Goal: Task Accomplishment & Management: Use online tool/utility

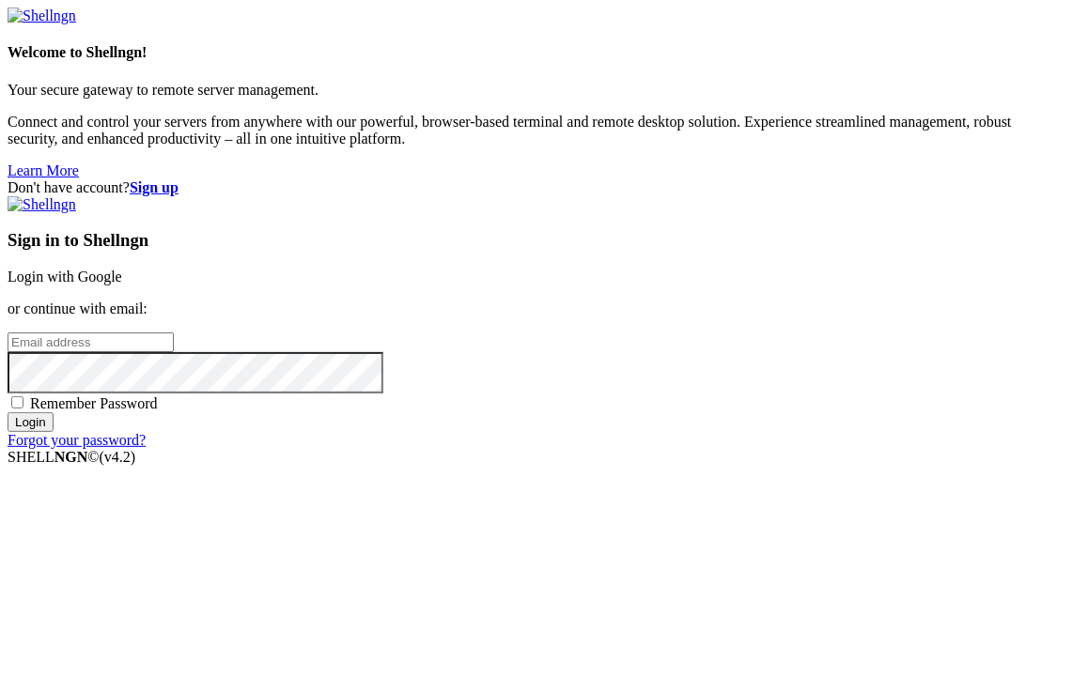
type input "root"
click at [122, 269] on link "Login with Google" at bounding box center [65, 277] width 115 height 16
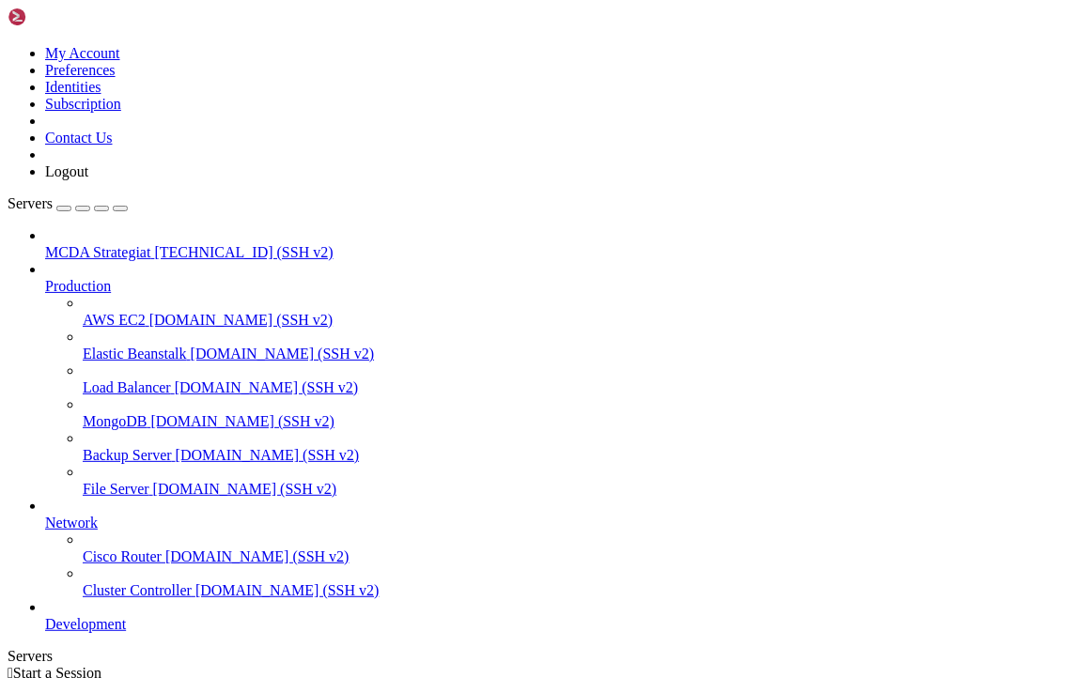
click at [45, 244] on icon at bounding box center [45, 244] width 0 height 0
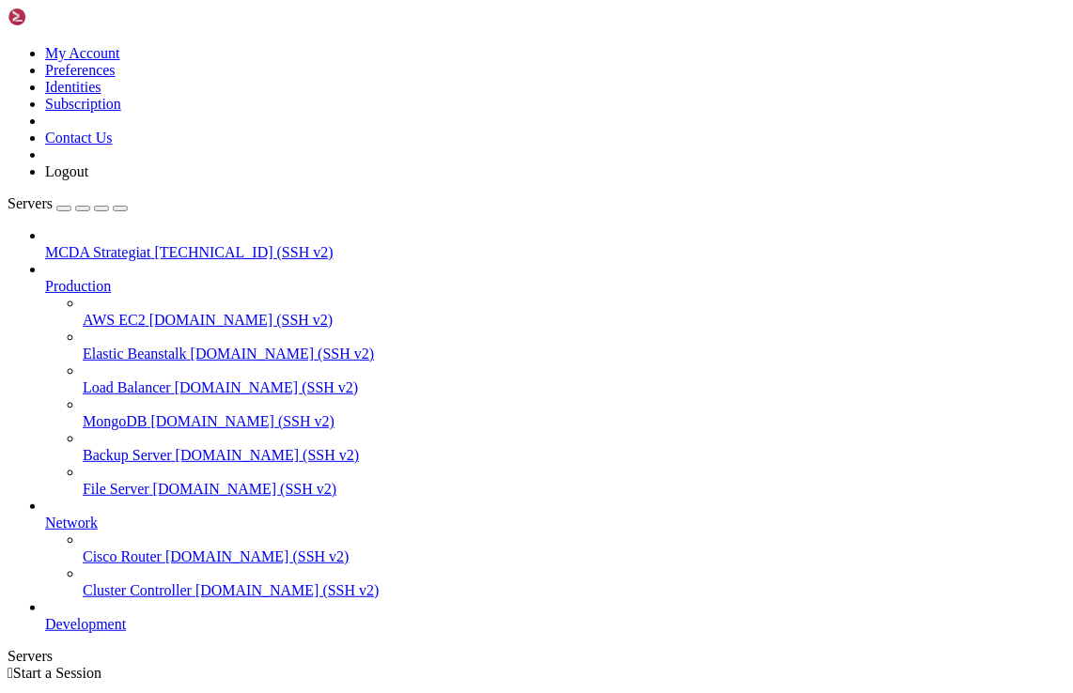
click at [45, 244] on icon at bounding box center [45, 244] width 0 height 0
click at [99, 278] on span "Production" at bounding box center [78, 286] width 66 height 16
click at [154, 244] on span "[TECHNICAL_ID] (SSH v2)" at bounding box center [243, 252] width 178 height 16
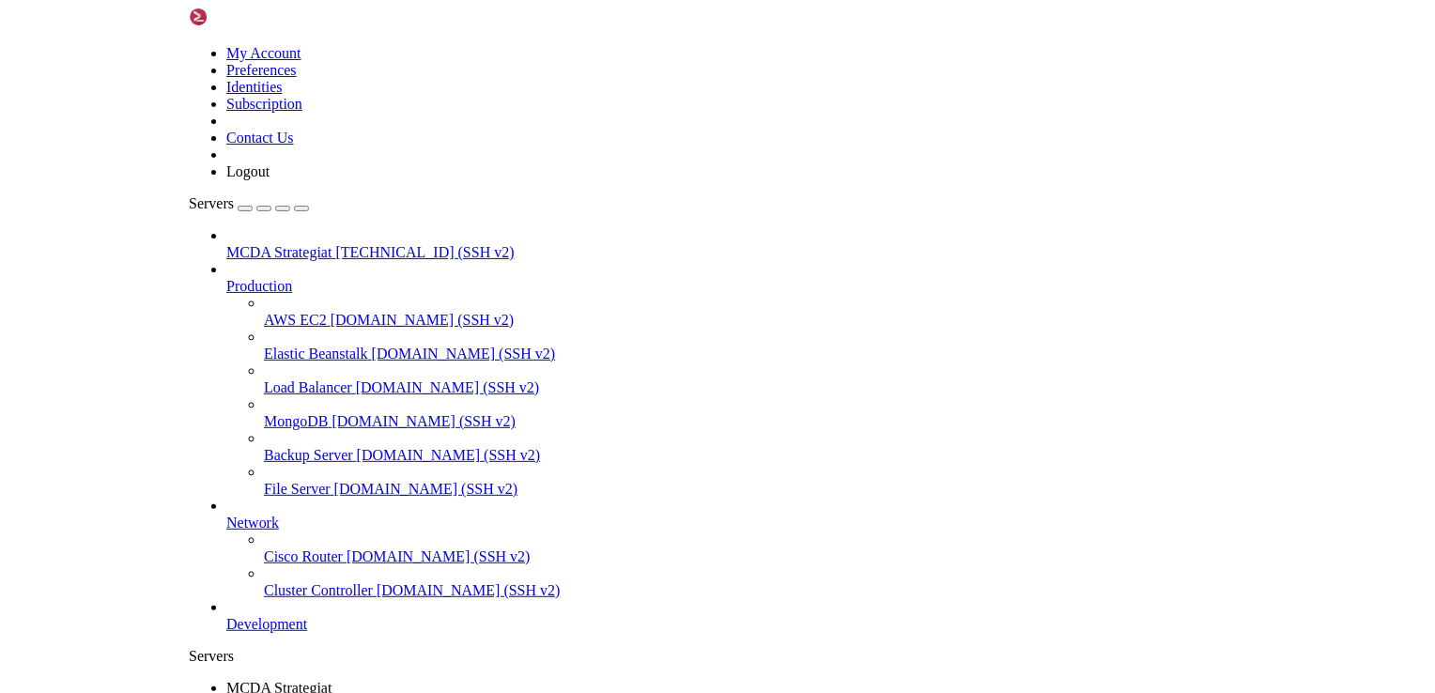
scroll to position [415, 0]
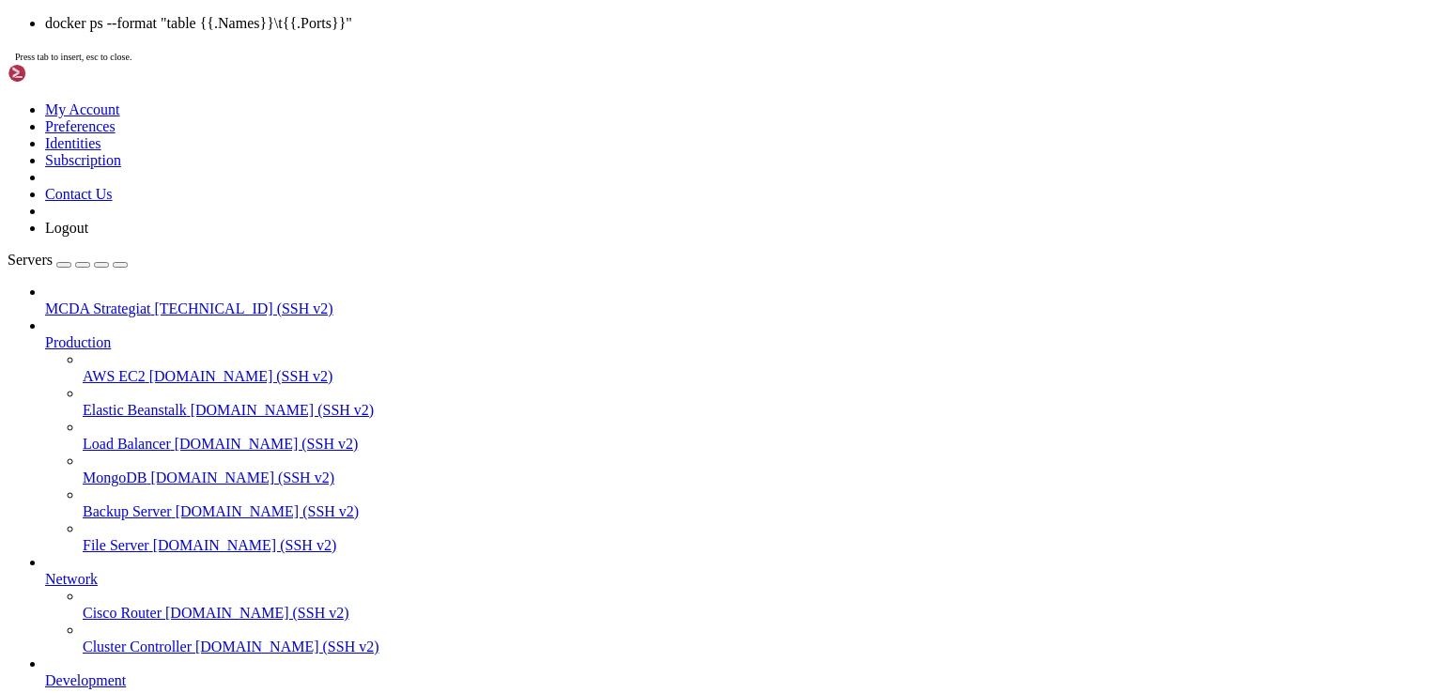
scroll to position [718, 0]
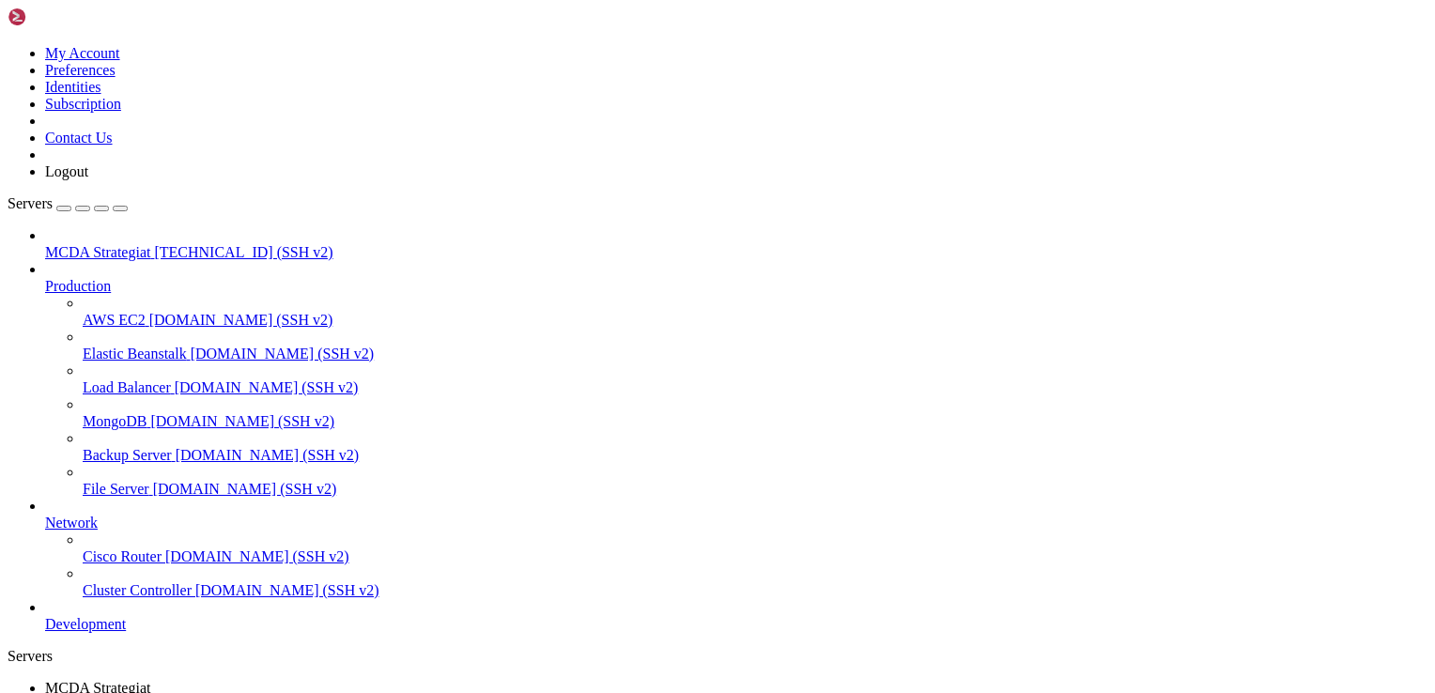
click at [304, 680] on link "MCDA Strategiat " at bounding box center [736, 697] width 1383 height 34
drag, startPoint x: 14, startPoint y: 1336, endPoint x: 364, endPoint y: 1480, distance: 378.2
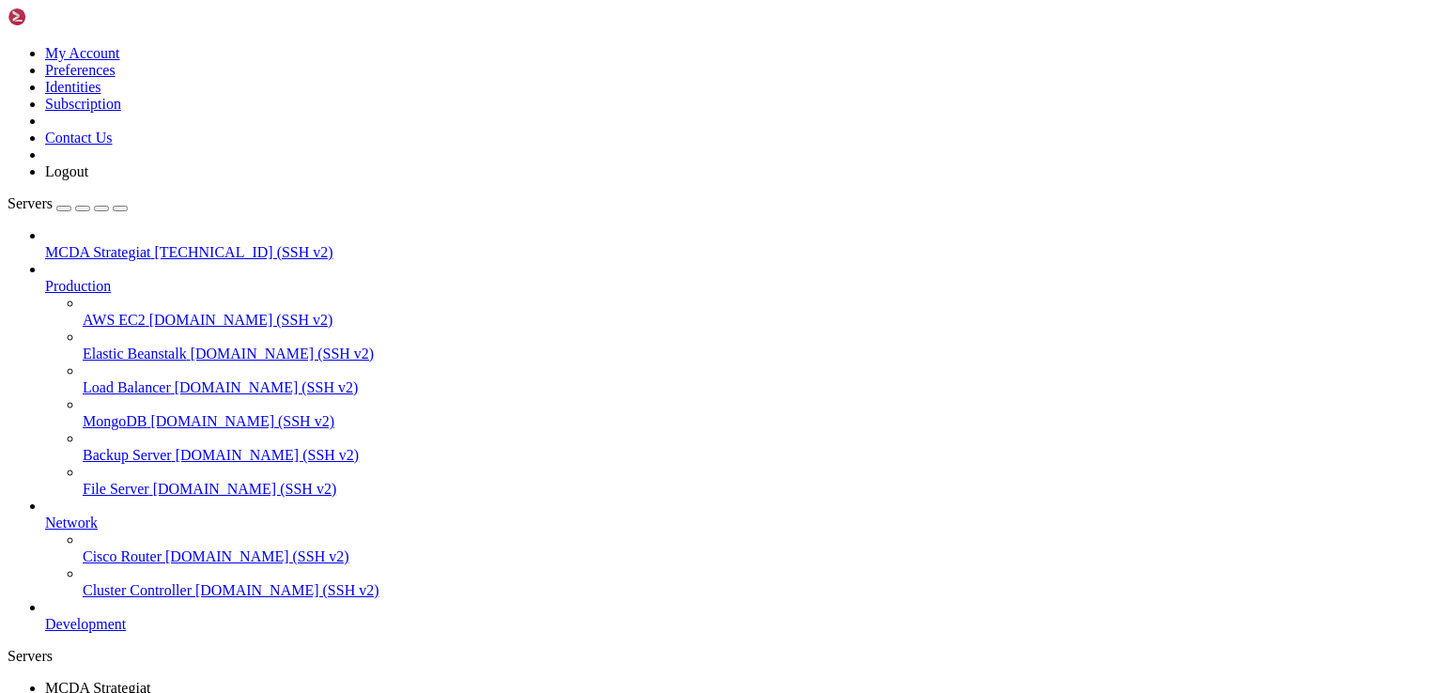
drag, startPoint x: 17, startPoint y: 1347, endPoint x: 877, endPoint y: 1374, distance: 860.9
drag, startPoint x: 109, startPoint y: 1300, endPoint x: 7, endPoint y: 1297, distance: 102.4
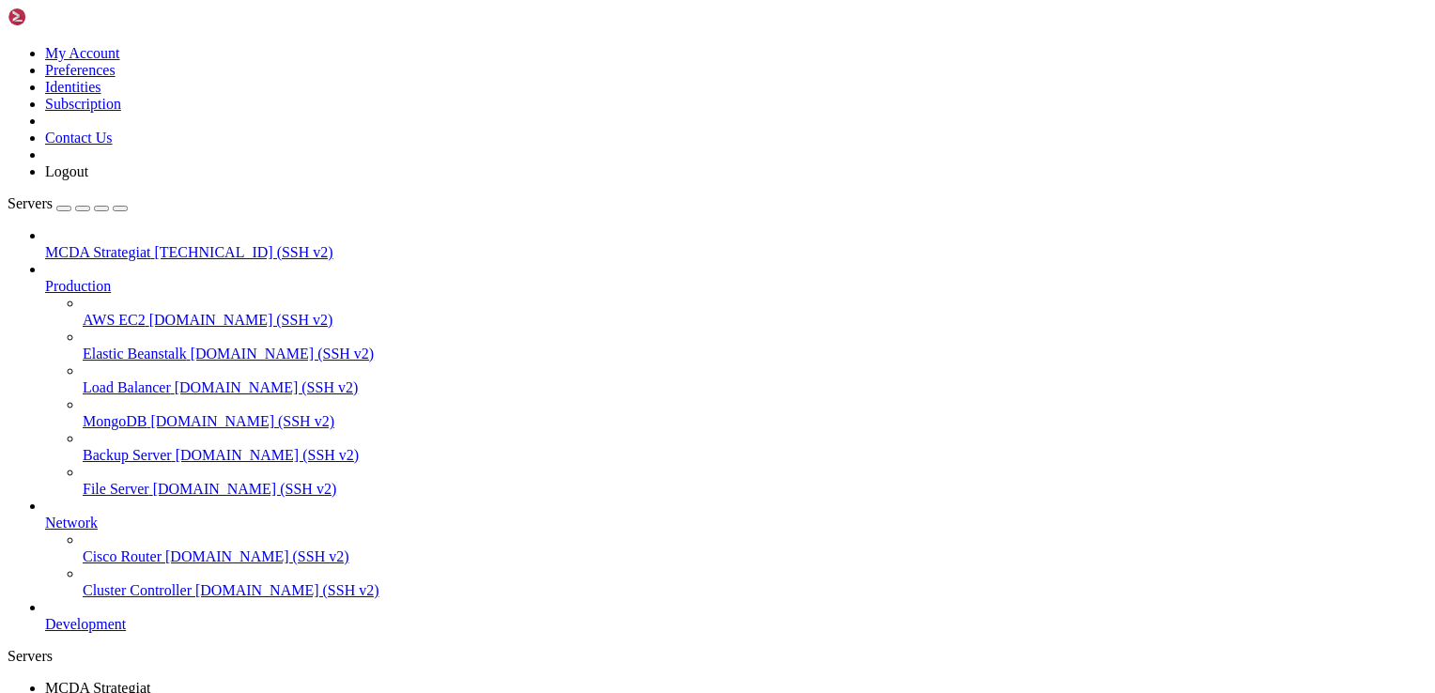
drag, startPoint x: 16, startPoint y: 1297, endPoint x: 110, endPoint y: 1297, distance: 93.9
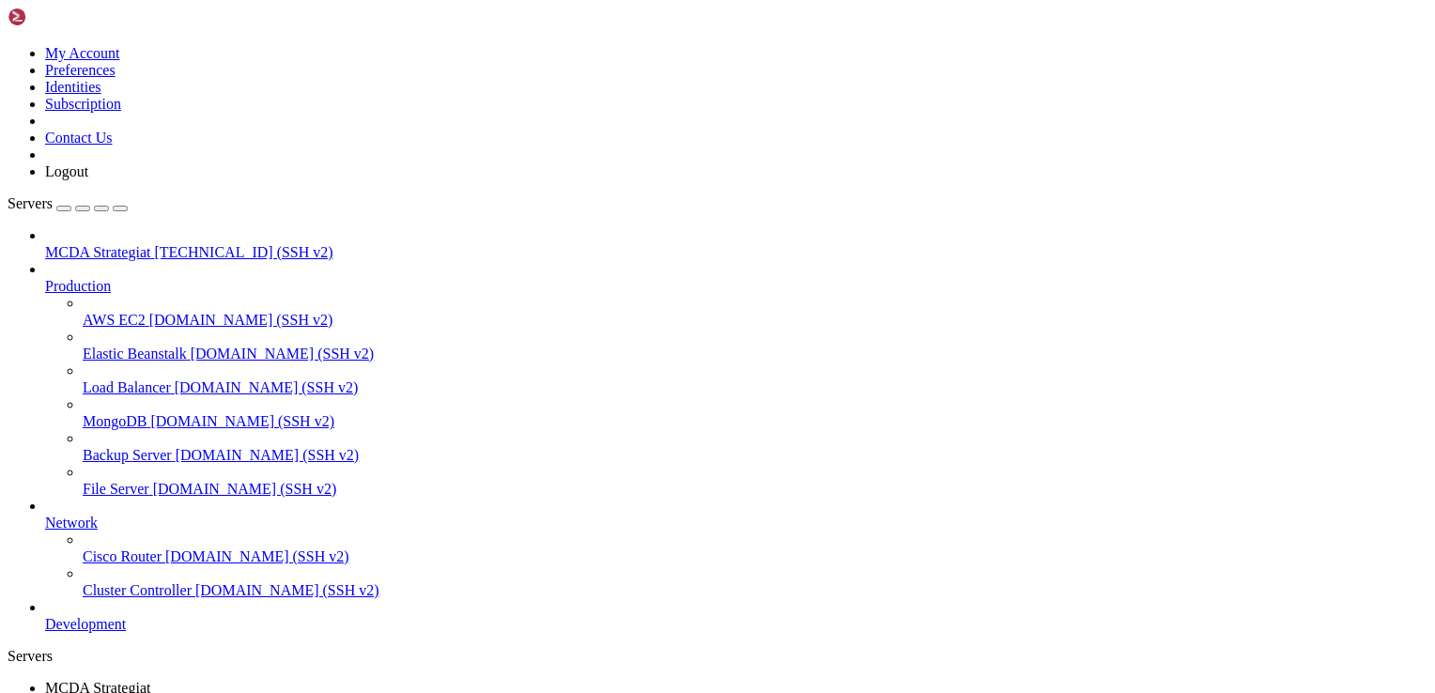
scroll to position [782, 0]
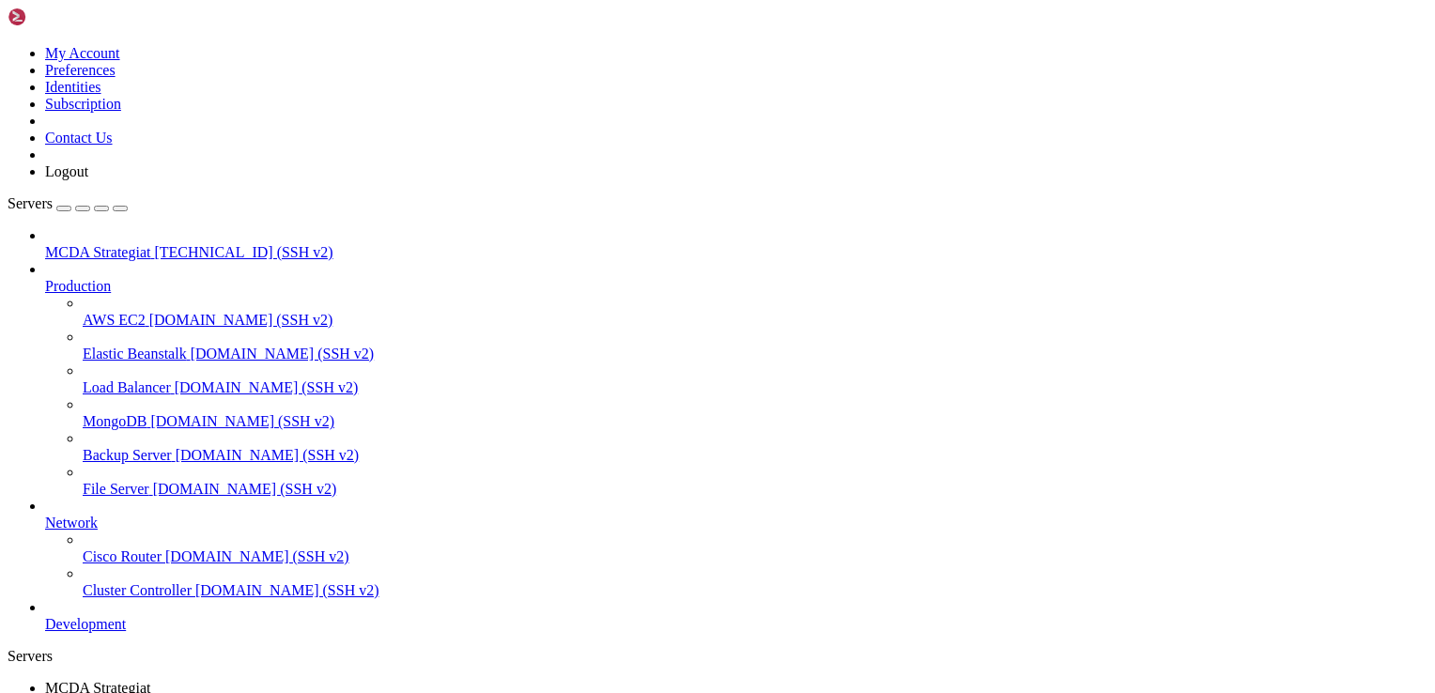
drag, startPoint x: 11, startPoint y: 1281, endPoint x: 57, endPoint y: 1288, distance: 46.5
drag, startPoint x: 16, startPoint y: 1286, endPoint x: 108, endPoint y: 1283, distance: 92.1
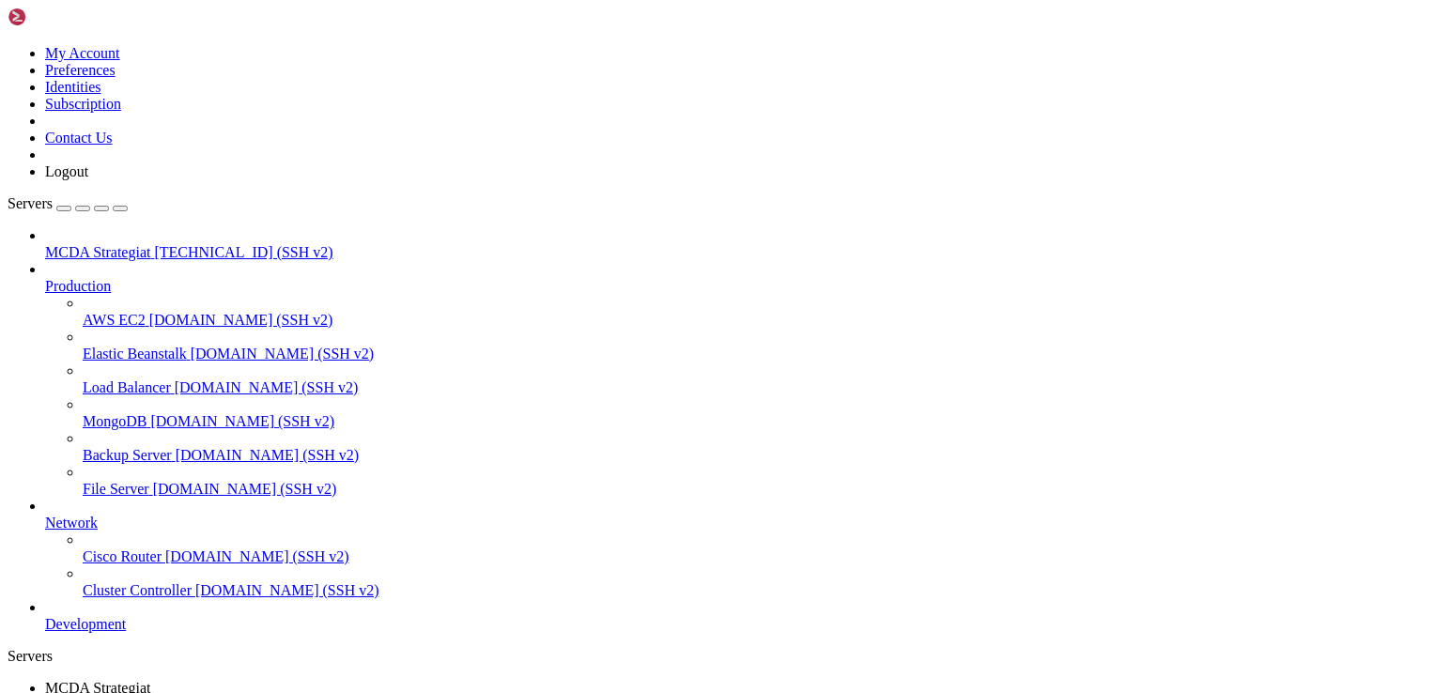
drag, startPoint x: 108, startPoint y: 1283, endPoint x: 735, endPoint y: 1573, distance: 690.5
drag, startPoint x: 70, startPoint y: 1504, endPoint x: 643, endPoint y: 1594, distance: 580.1
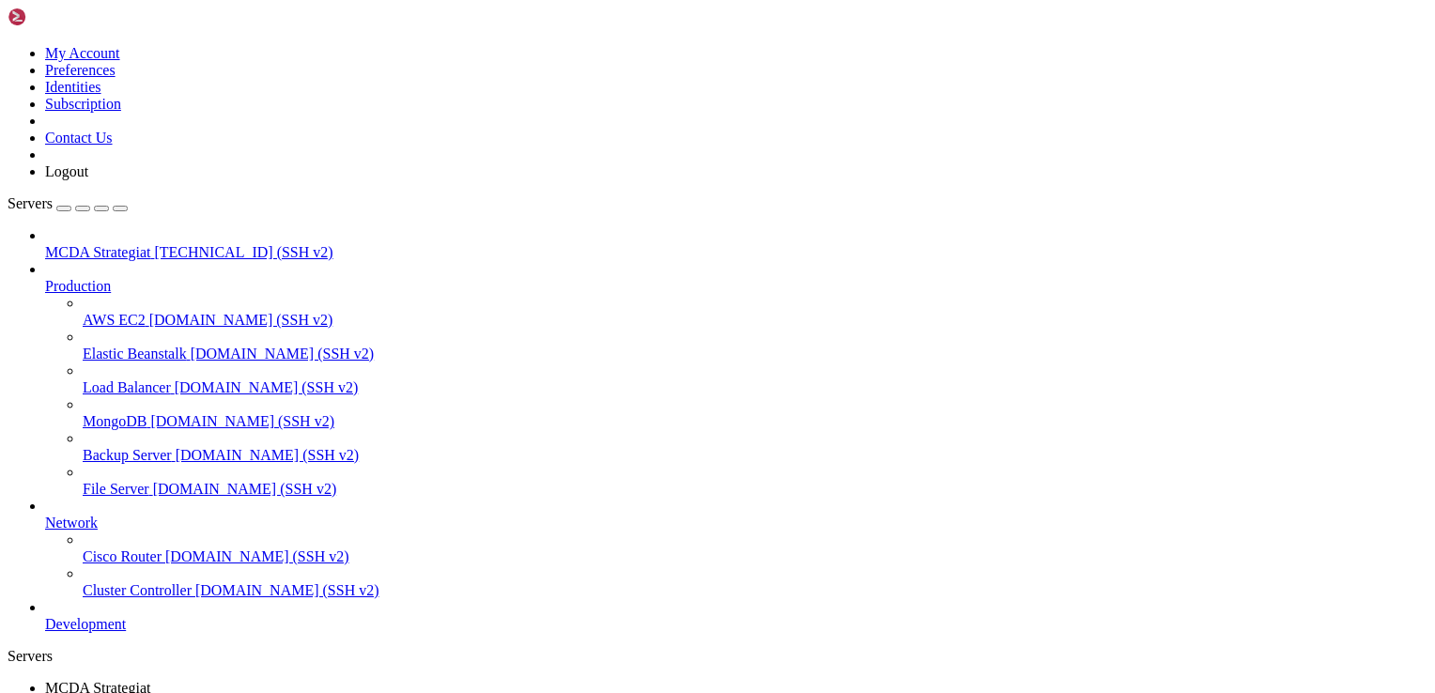
scroll to position [34733, 0]
drag, startPoint x: 415, startPoint y: 444, endPoint x: 414, endPoint y: 410, distance: 34.8
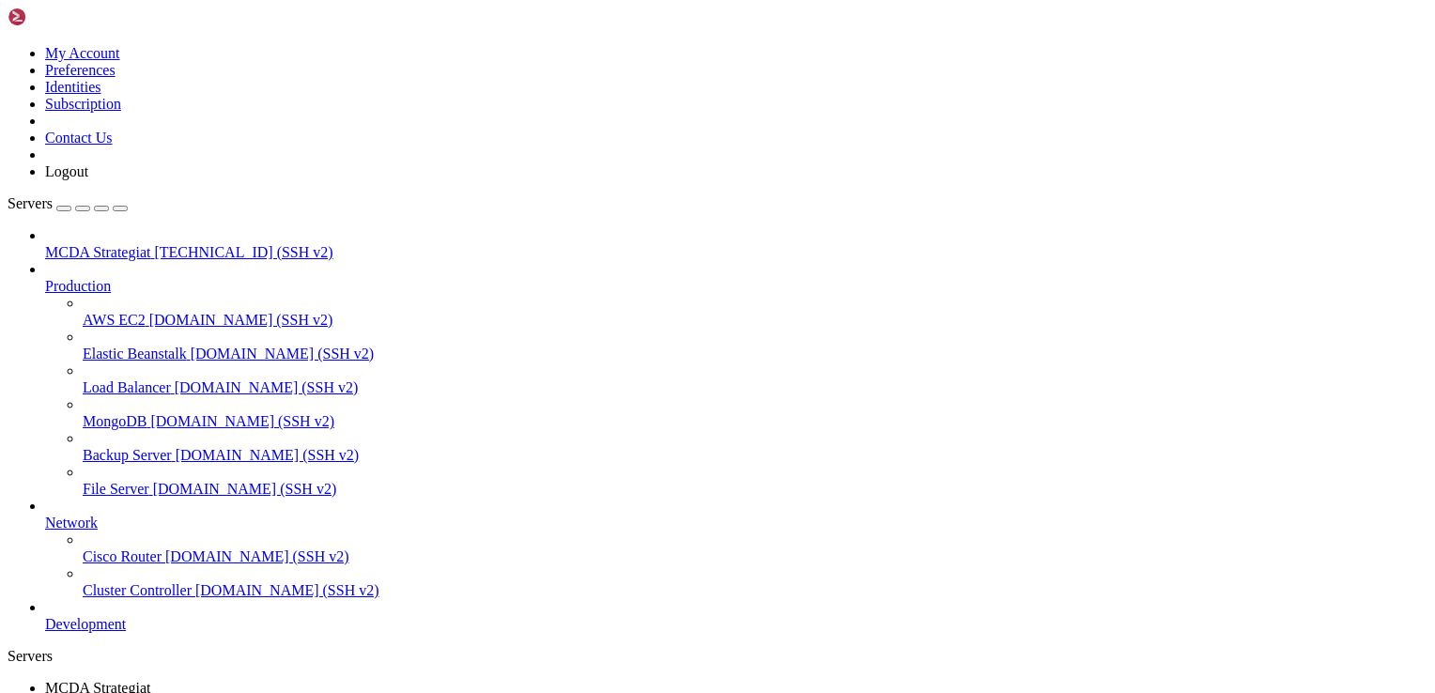
click at [346, 403] on div at bounding box center [717, 346] width 1435 height 693
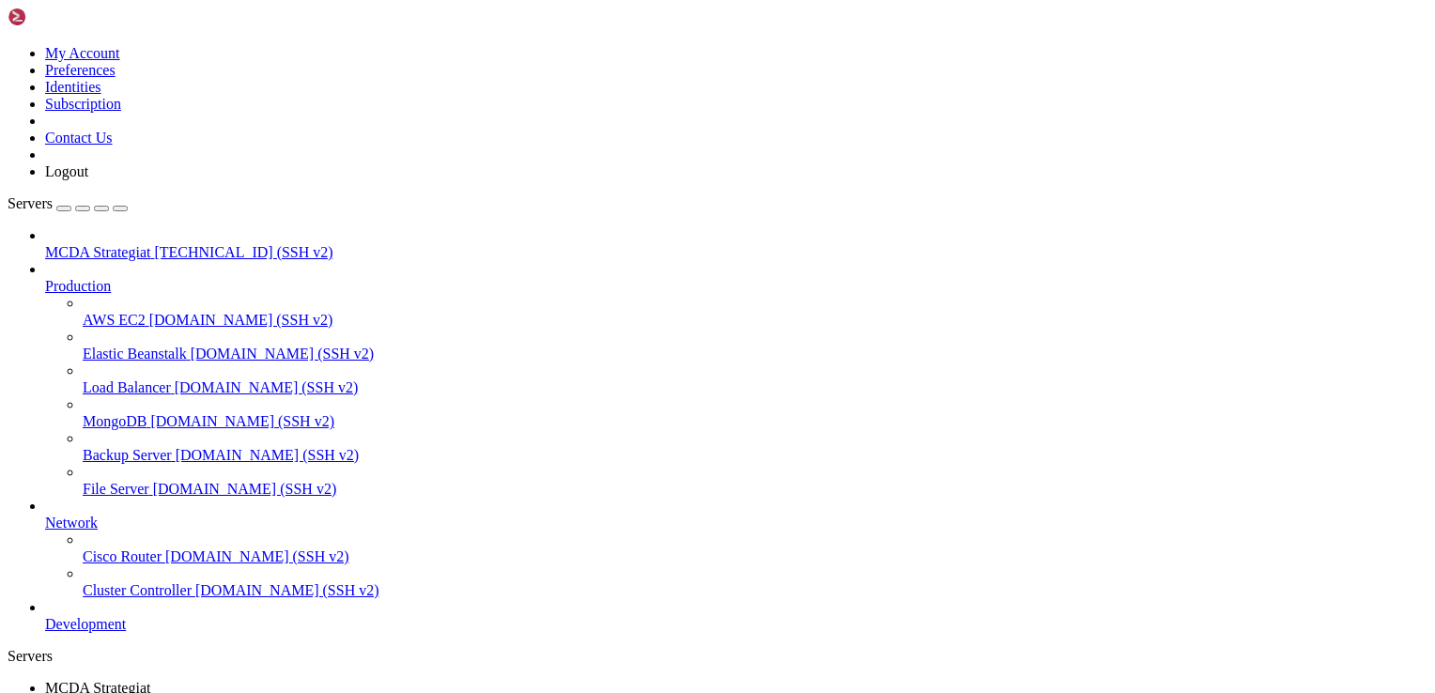
type input "/root/ft_userdata/user_data/strategies"
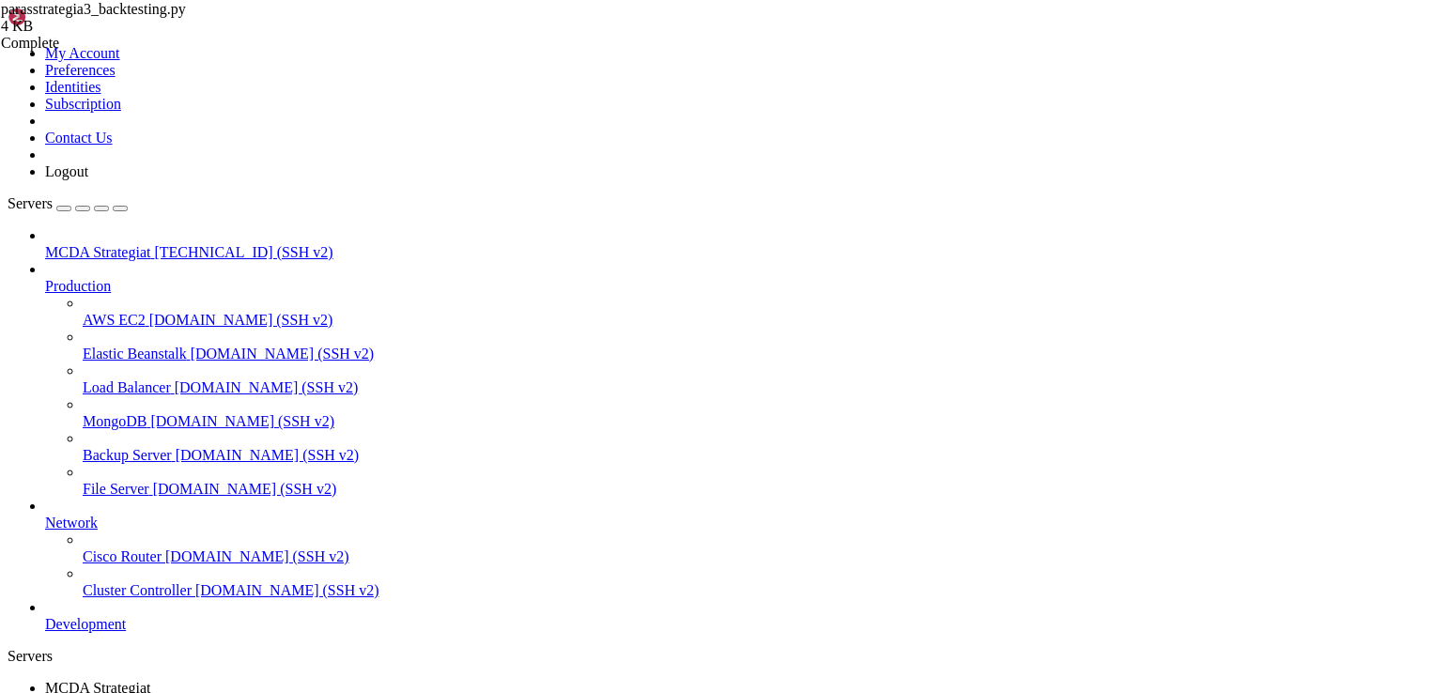
type textarea "class ParasStrategia3(IStrategy):"
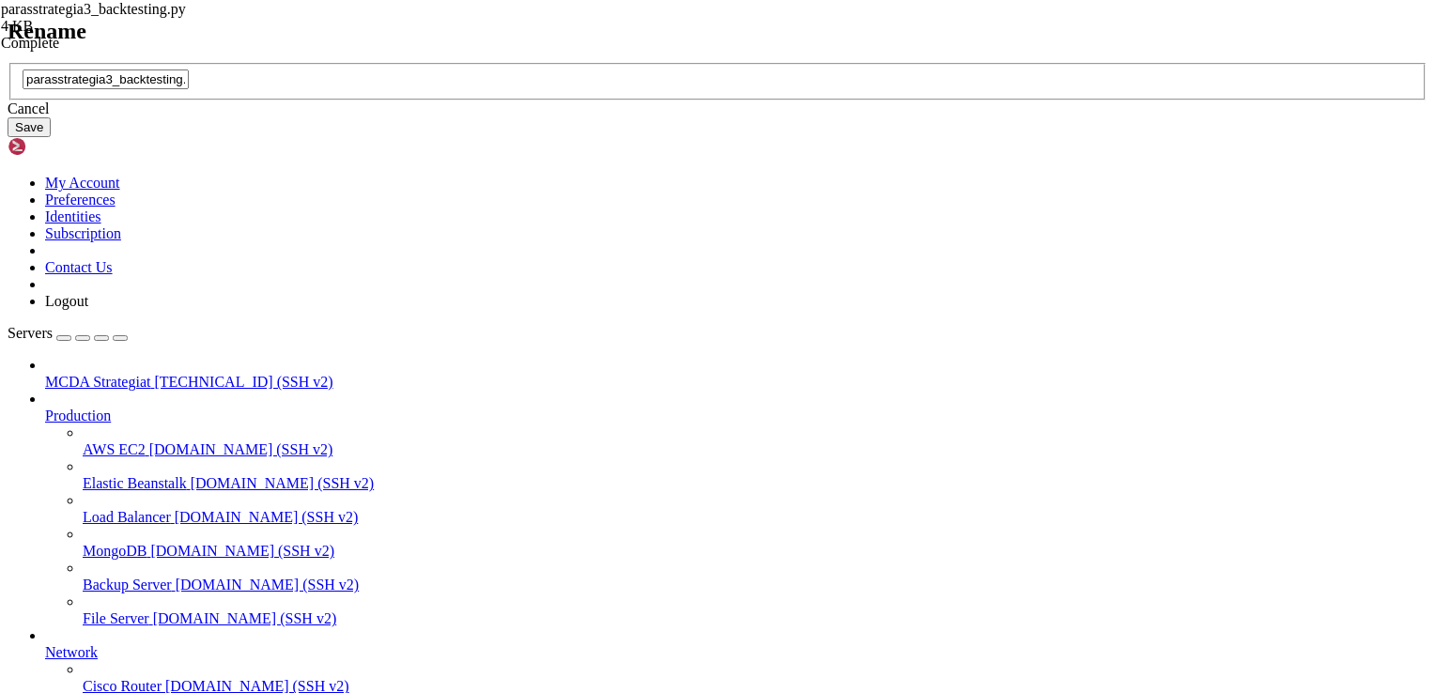
click at [189, 89] on input "parasstrategia3_backtesting.py" at bounding box center [106, 80] width 166 height 20
type input "ParasStrategia3.py"
click at [51, 137] on button "Save" at bounding box center [29, 127] width 43 height 20
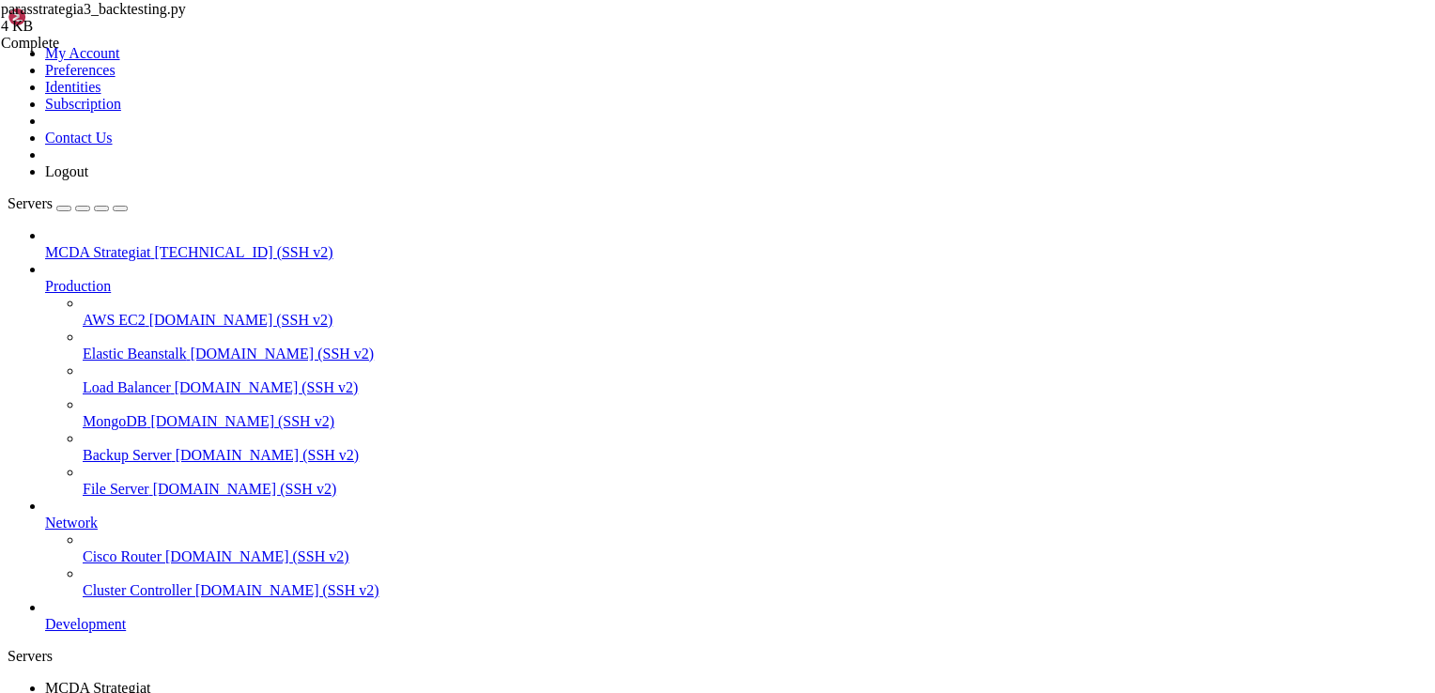
click at [150, 680] on span "MCDA Strategiat" at bounding box center [97, 688] width 105 height 16
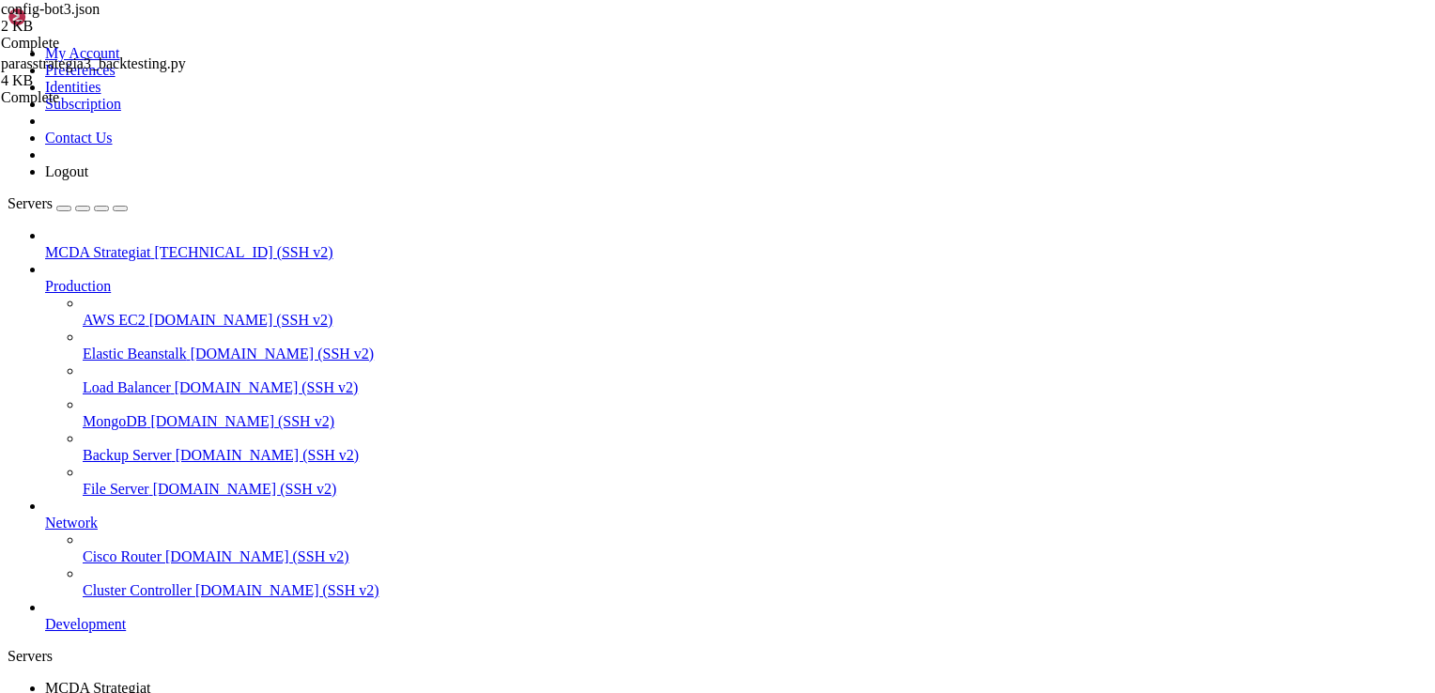
type input "/root/ft_userdata"
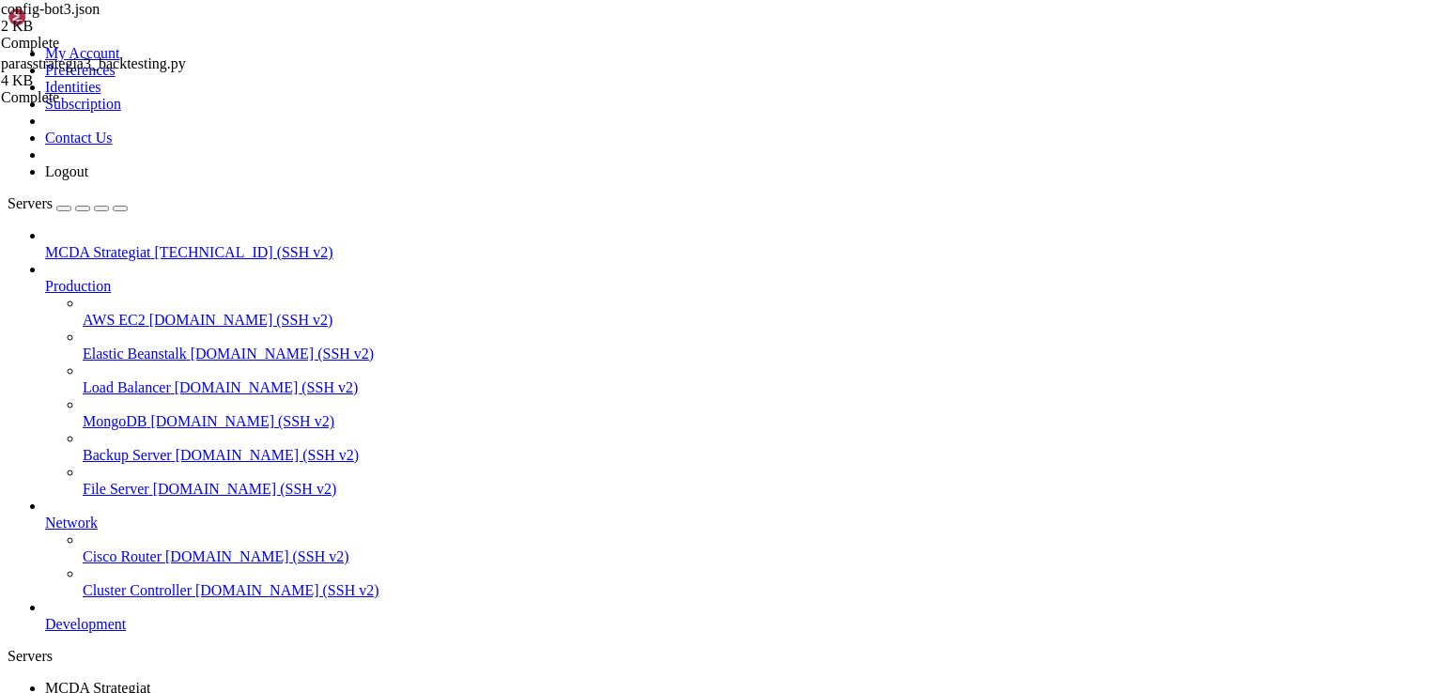
scroll to position [96, 0]
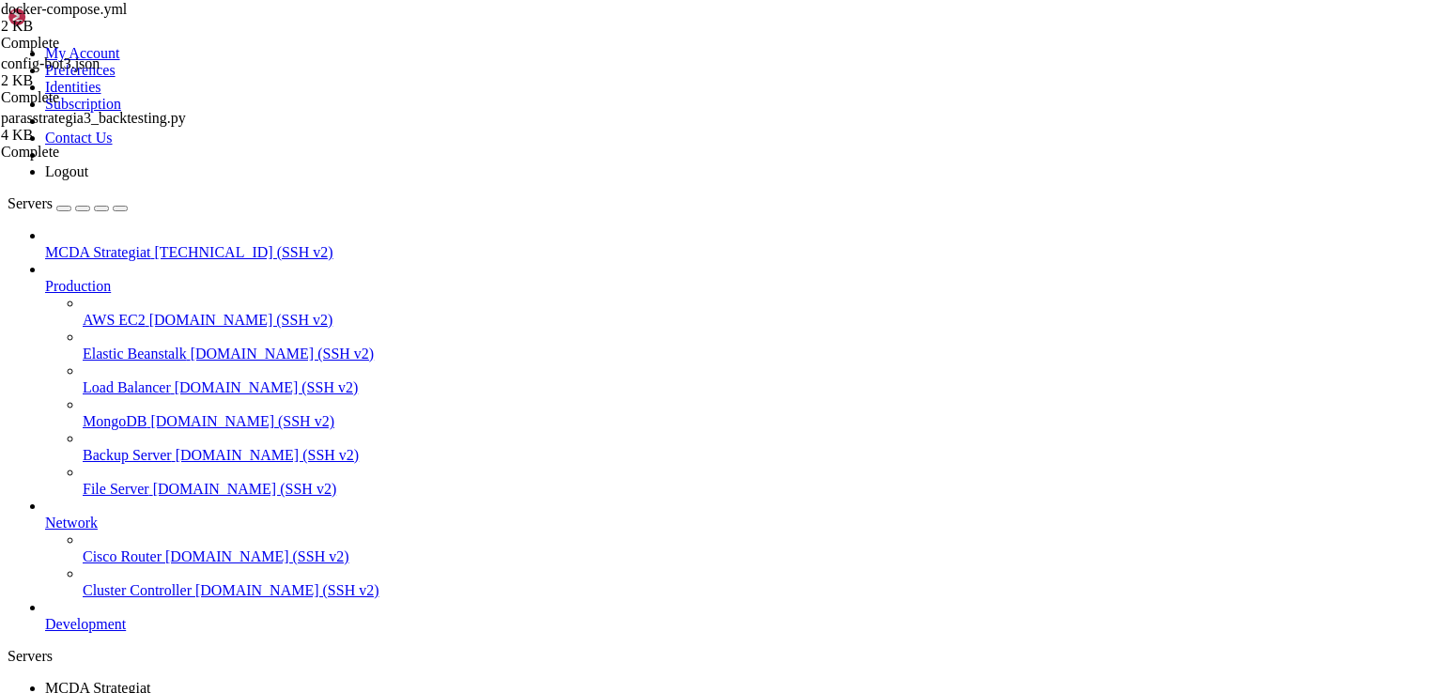
scroll to position [0, 13]
type textarea "--strategy ParasStrategia3"
click at [307, 680] on link "MCDA Strategiat " at bounding box center [736, 697] width 1383 height 34
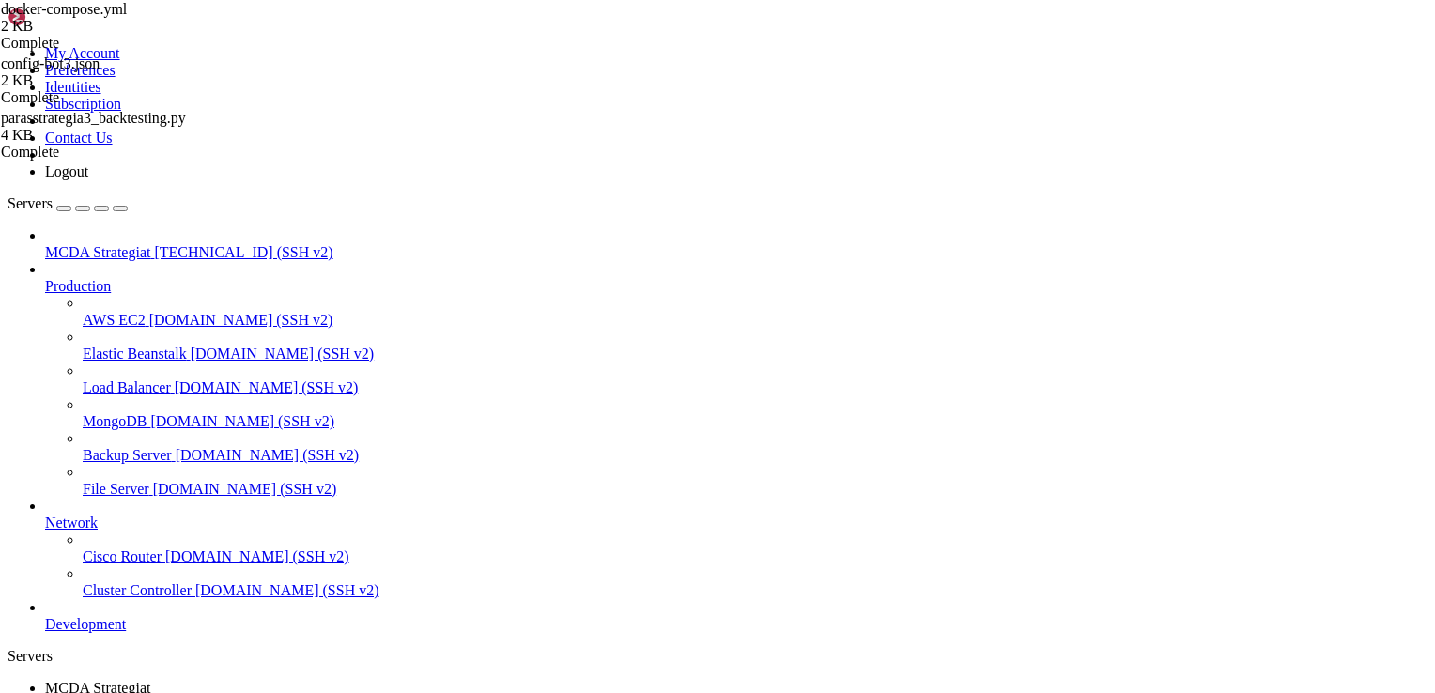
click at [307, 680] on link "MCDA Strategiat " at bounding box center [736, 697] width 1383 height 34
drag, startPoint x: 310, startPoint y: 24, endPoint x: 182, endPoint y: 76, distance: 137.8
click at [150, 680] on span "MCDA Strategiat" at bounding box center [97, 688] width 105 height 16
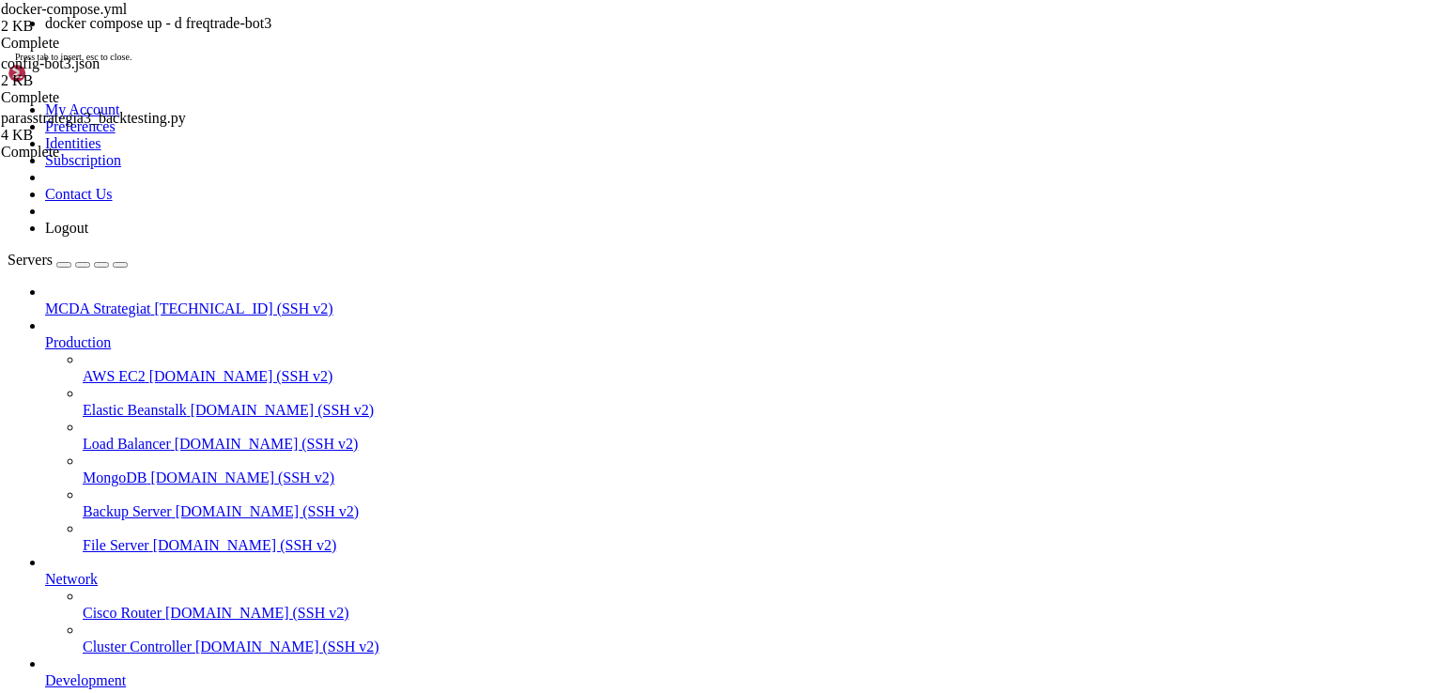
click at [912, 64] on div "docker compose up - d freqtrade-bot3 Press tab to insert, esc to close." at bounding box center [718, 39] width 1420 height 49
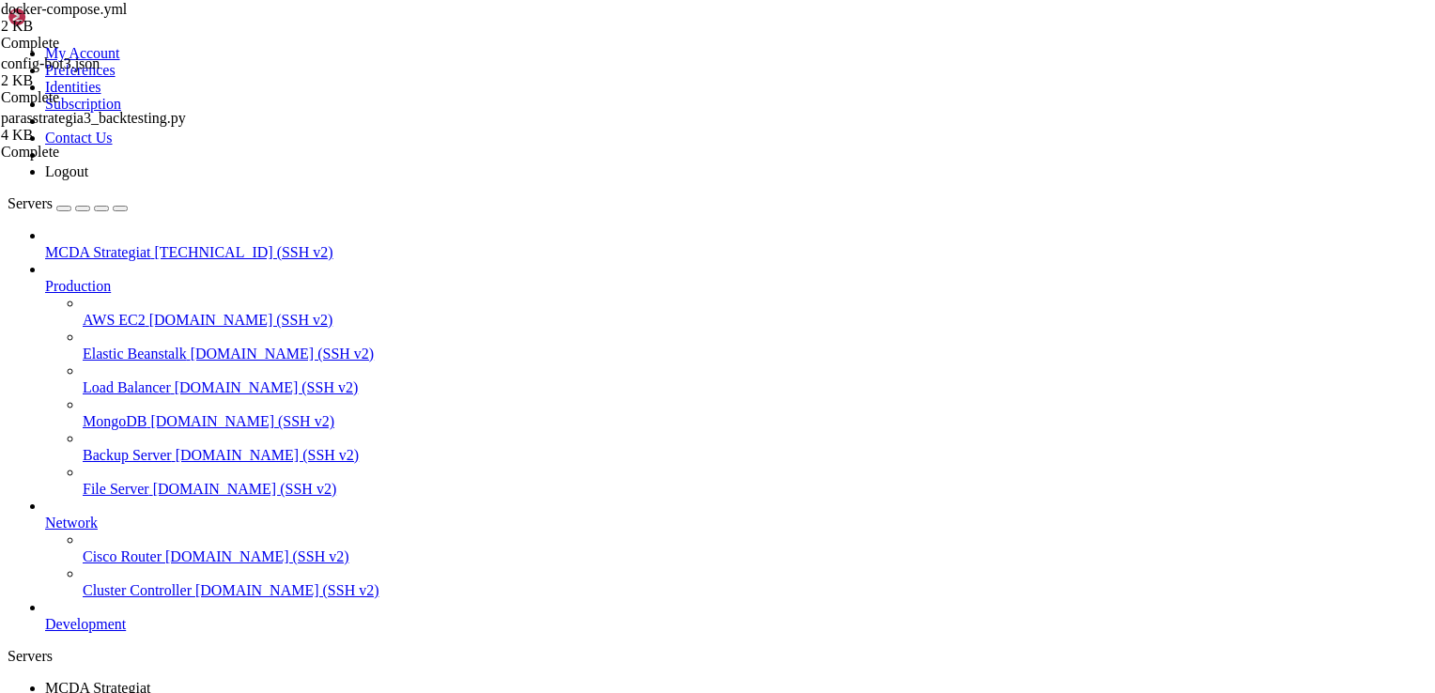
scroll to position [37097, 0]
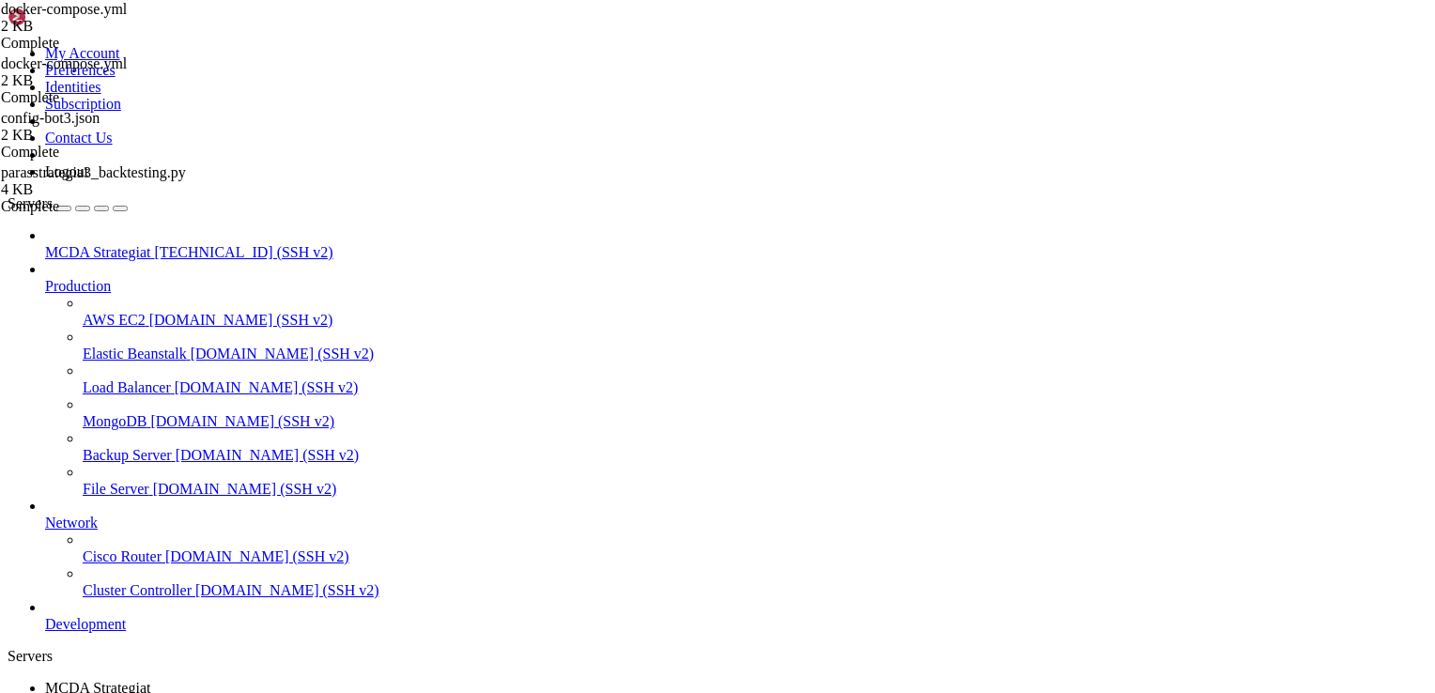
scroll to position [443, 0]
click at [316, 680] on link "MCDA Strategiat " at bounding box center [736, 697] width 1383 height 34
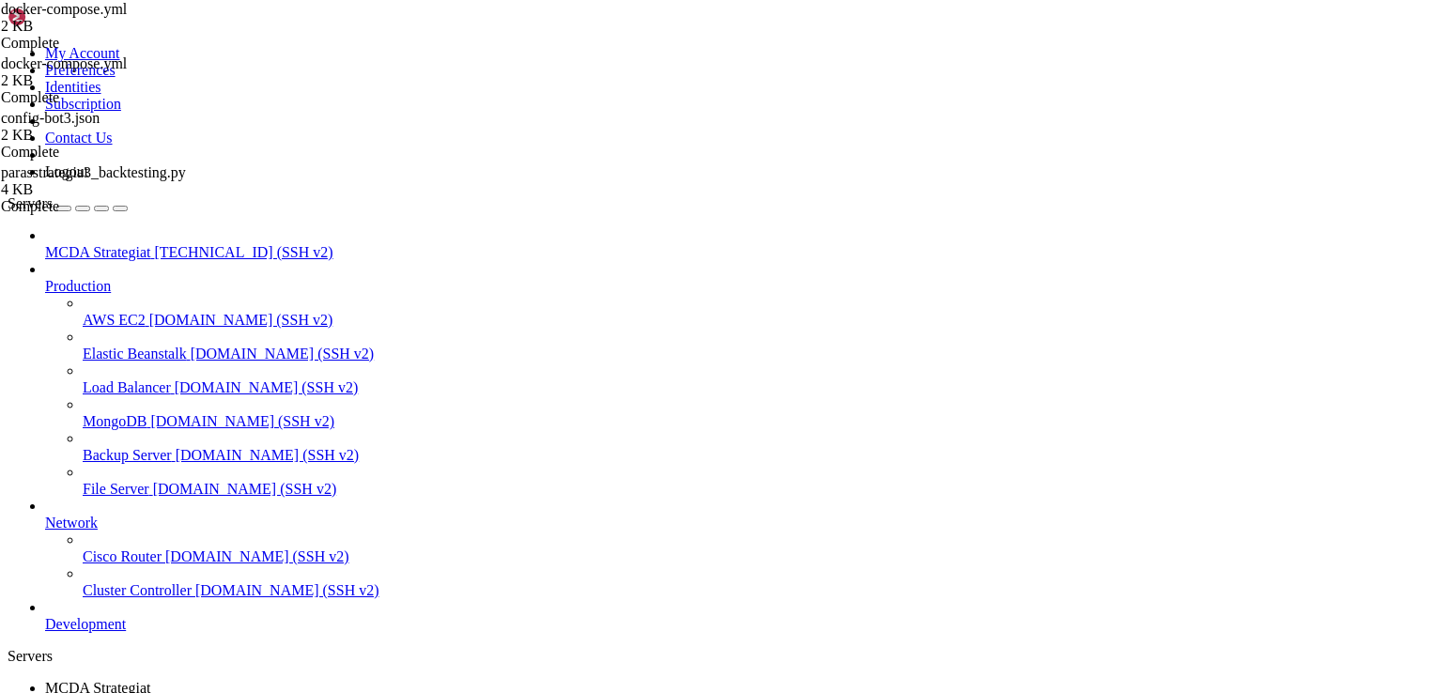
click at [150, 680] on span "MCDA Strategiat" at bounding box center [97, 688] width 105 height 16
drag, startPoint x: 110, startPoint y: 1312, endPoint x: 14, endPoint y: 1315, distance: 95.9
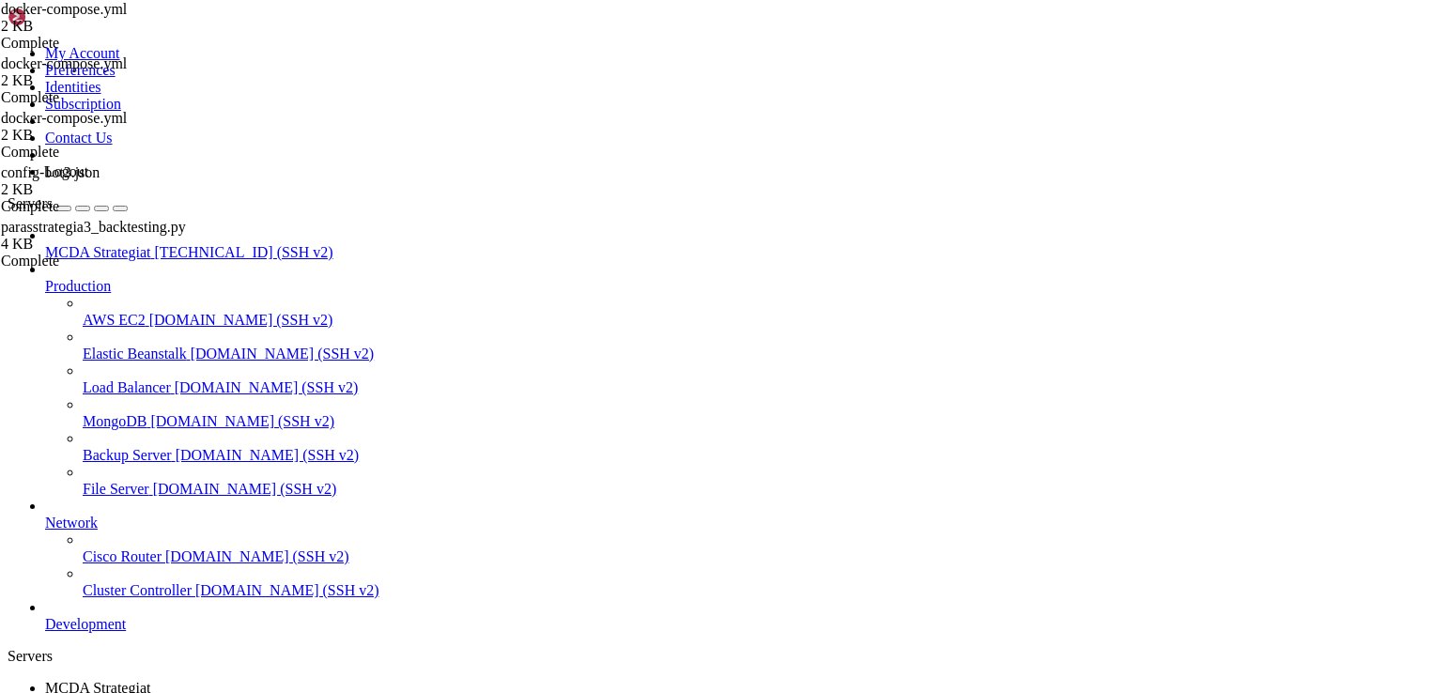
type input "/root/ft_userdata/user_data/strategies"
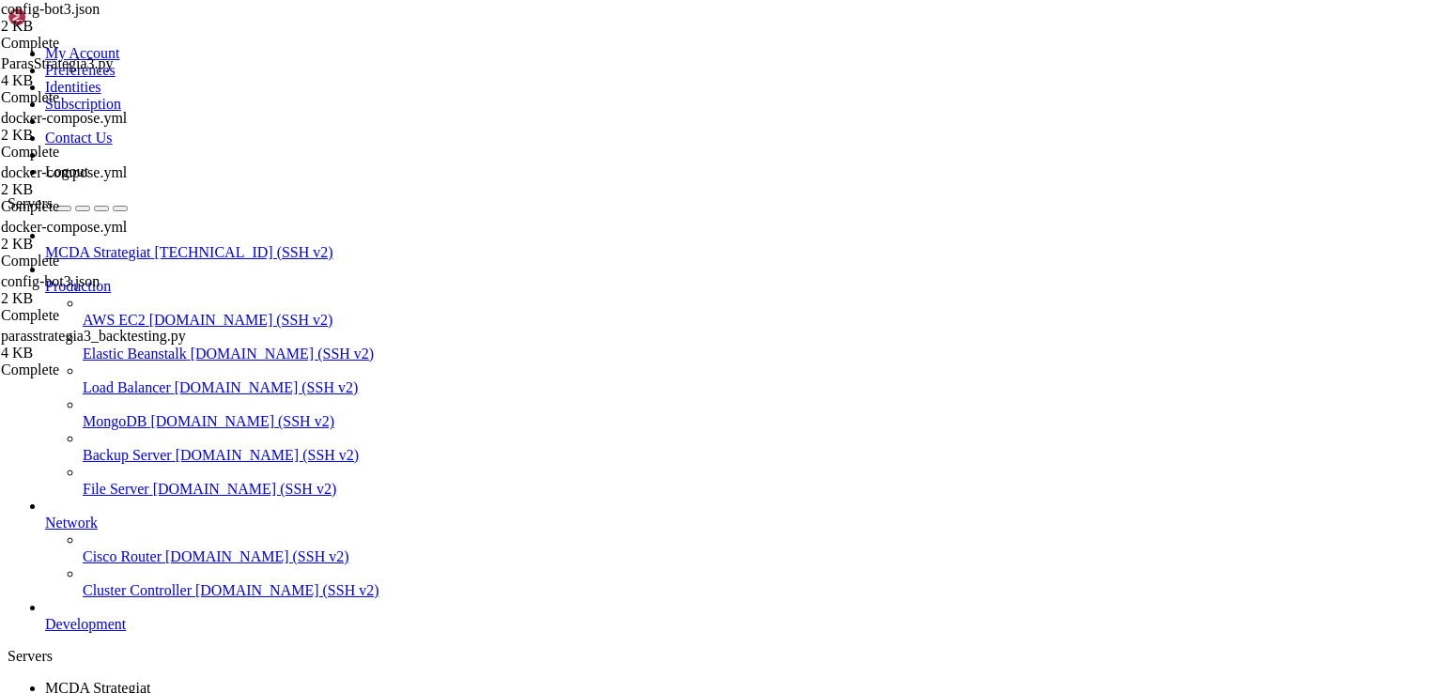
click at [327, 680] on link "MCDA Strategiat " at bounding box center [736, 697] width 1383 height 34
drag, startPoint x: 561, startPoint y: 1586, endPoint x: 167, endPoint y: 1526, distance: 398.0
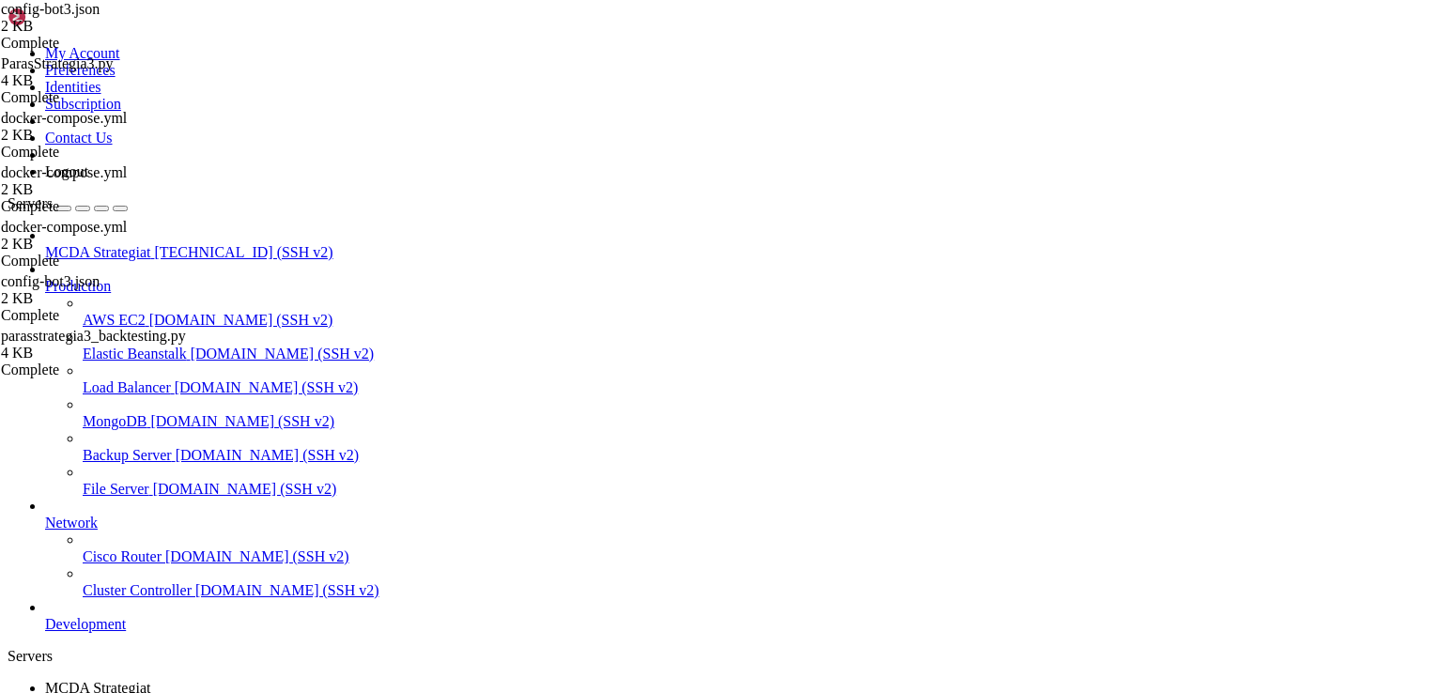
scroll to position [38646, 0]
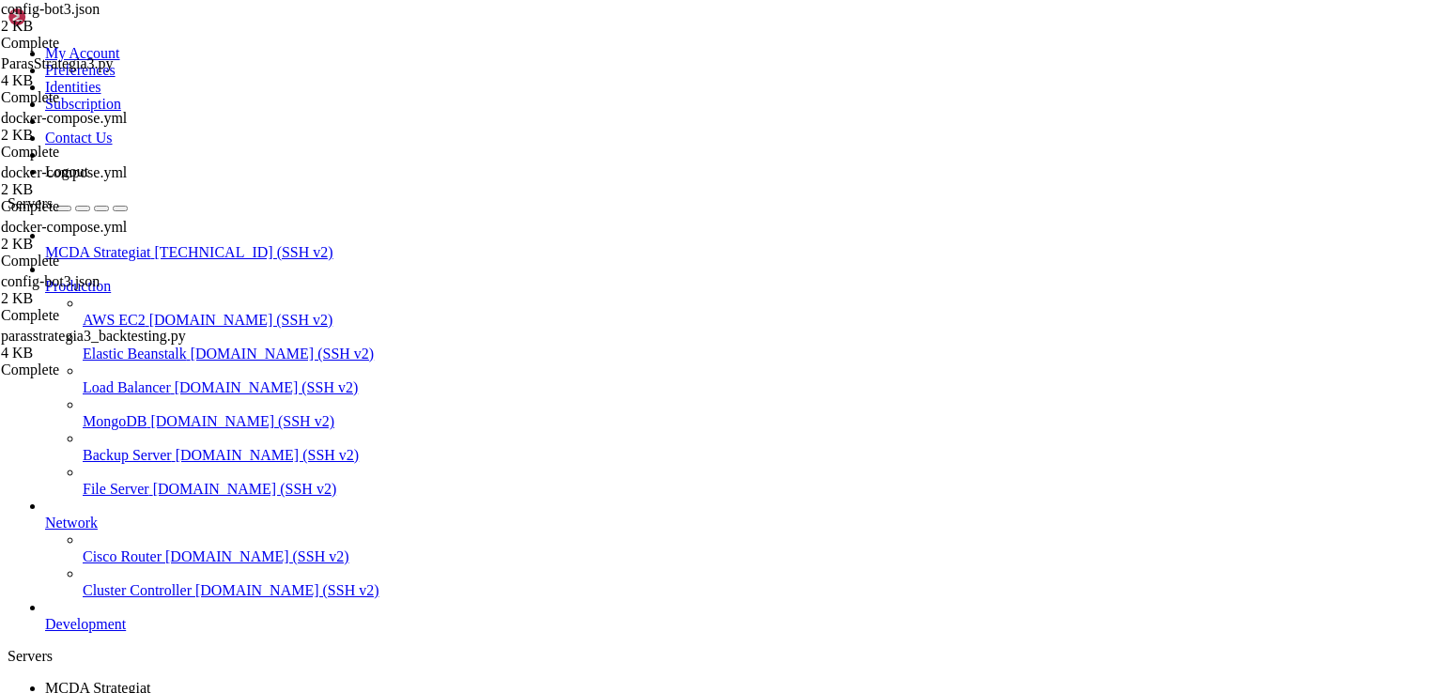
type input "/root/ft_userdata"
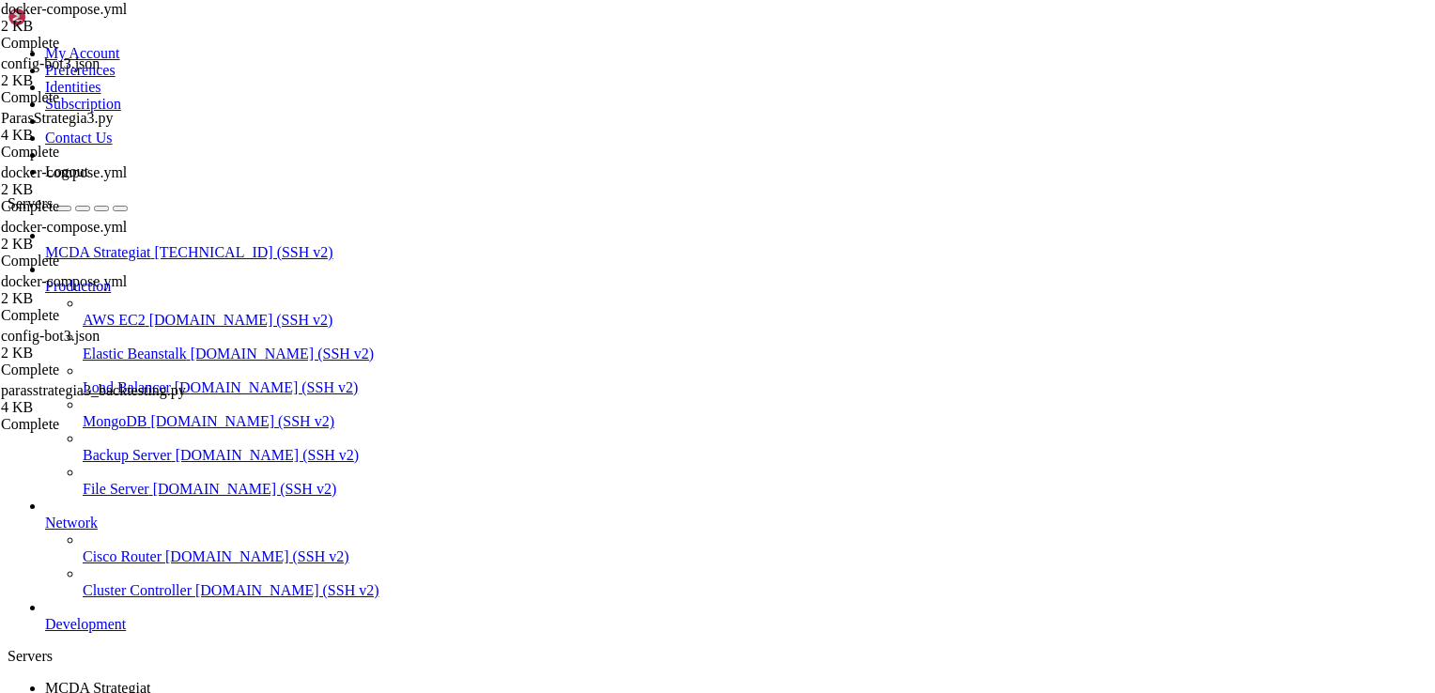
drag, startPoint x: 435, startPoint y: 656, endPoint x: 294, endPoint y: 473, distance: 231.1
type textarea "--strategy ParasStrategia3"
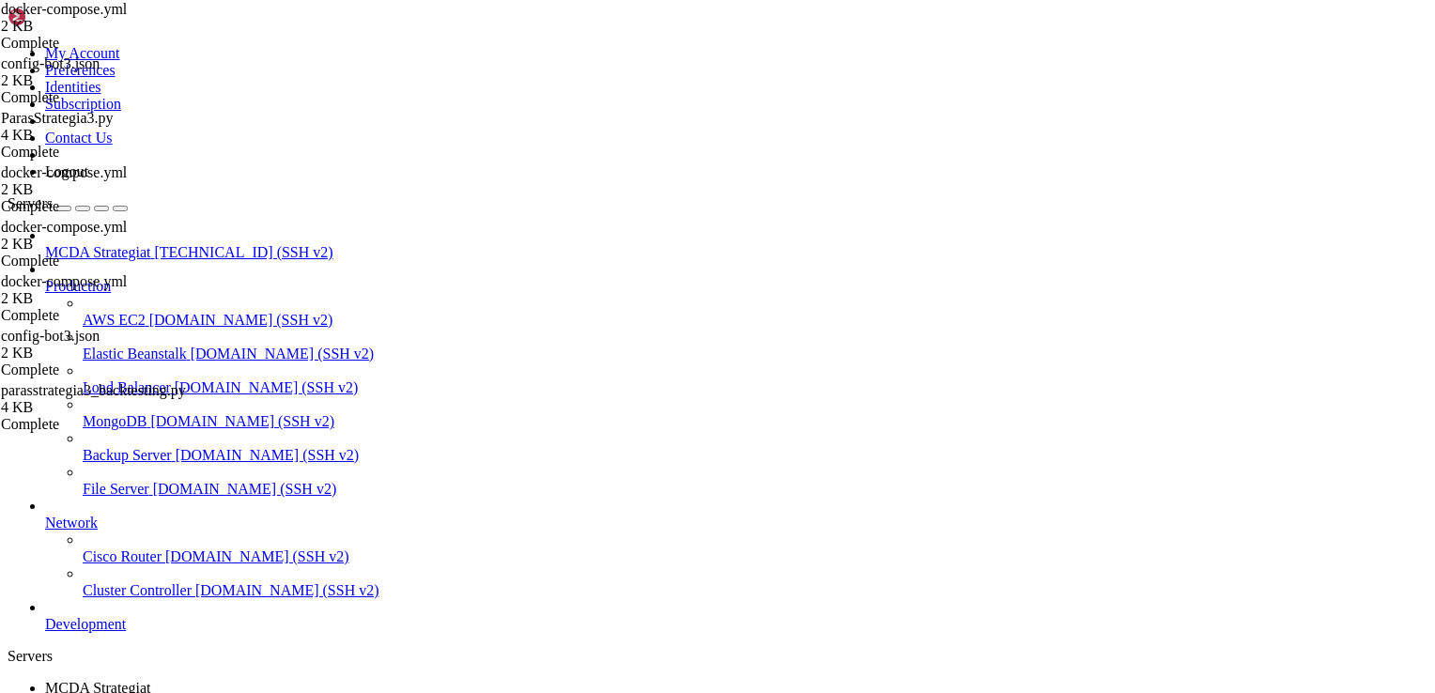
drag, startPoint x: 470, startPoint y: 630, endPoint x: 301, endPoint y: 632, distance: 169.1
type textarea "--config /freqtrade/user_data/config-bot3.json"
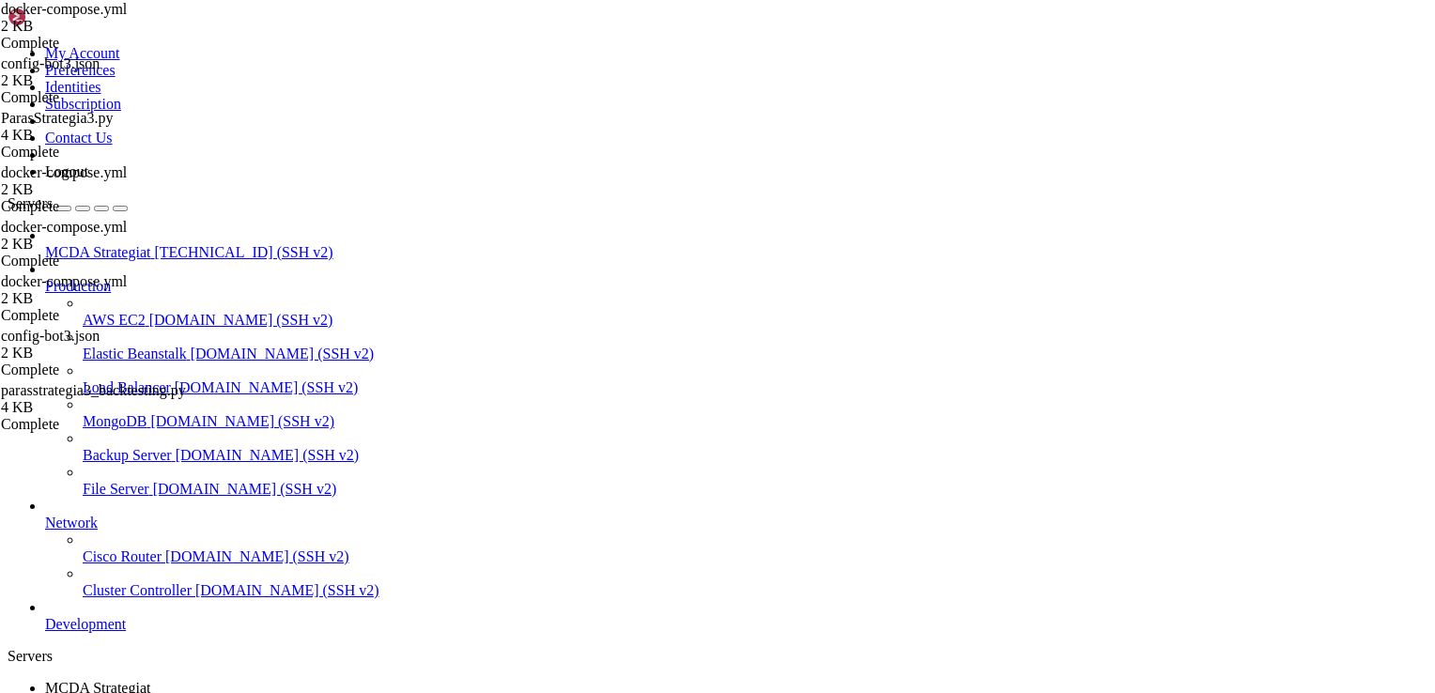
click at [150, 680] on span "MCDA Strategiat" at bounding box center [97, 688] width 105 height 16
